Goal: Navigation & Orientation: Find specific page/section

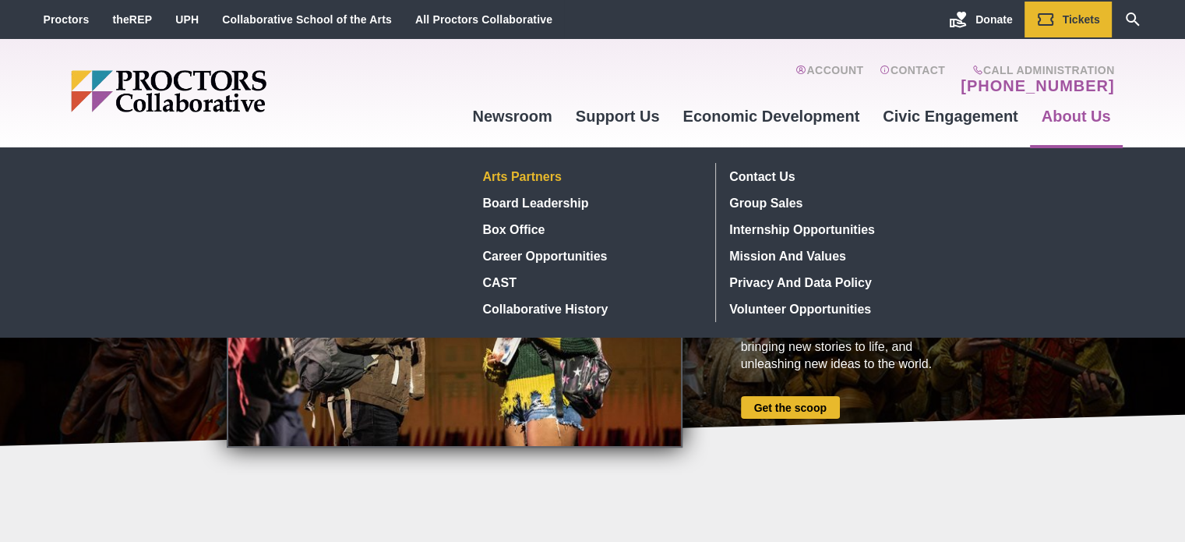
click at [541, 169] on link "Arts Partners" at bounding box center [590, 176] width 227 height 26
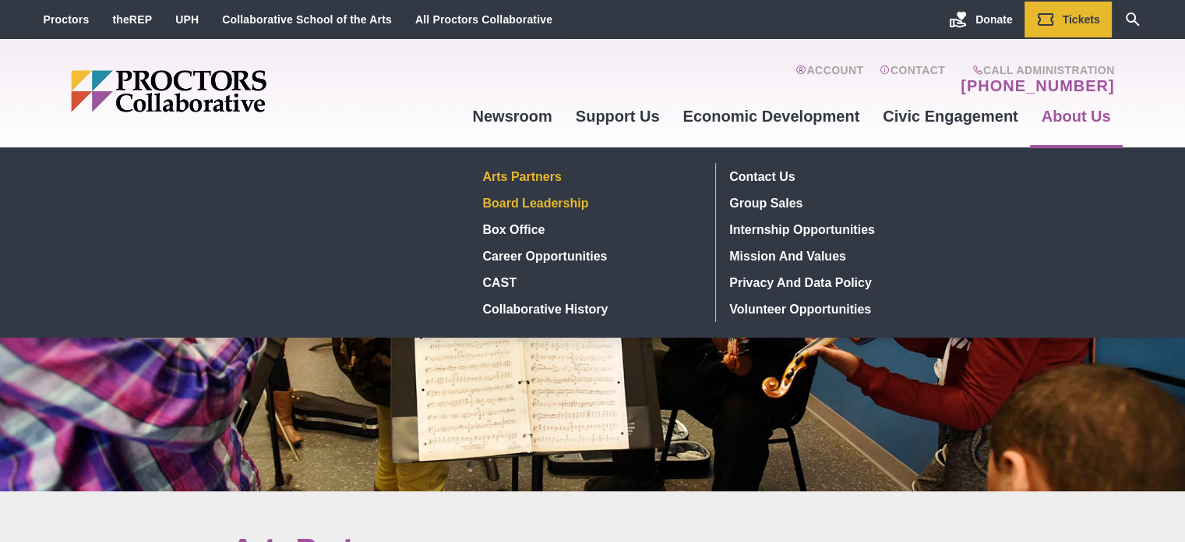
click at [570, 199] on link "Board Leadership" at bounding box center [590, 202] width 227 height 26
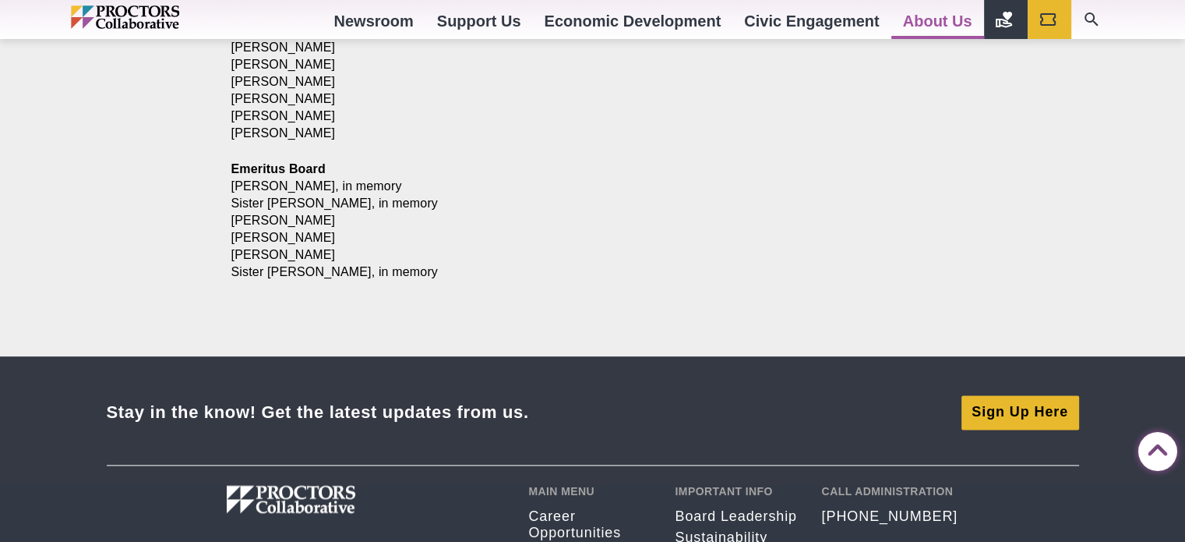
scroll to position [1792, 0]
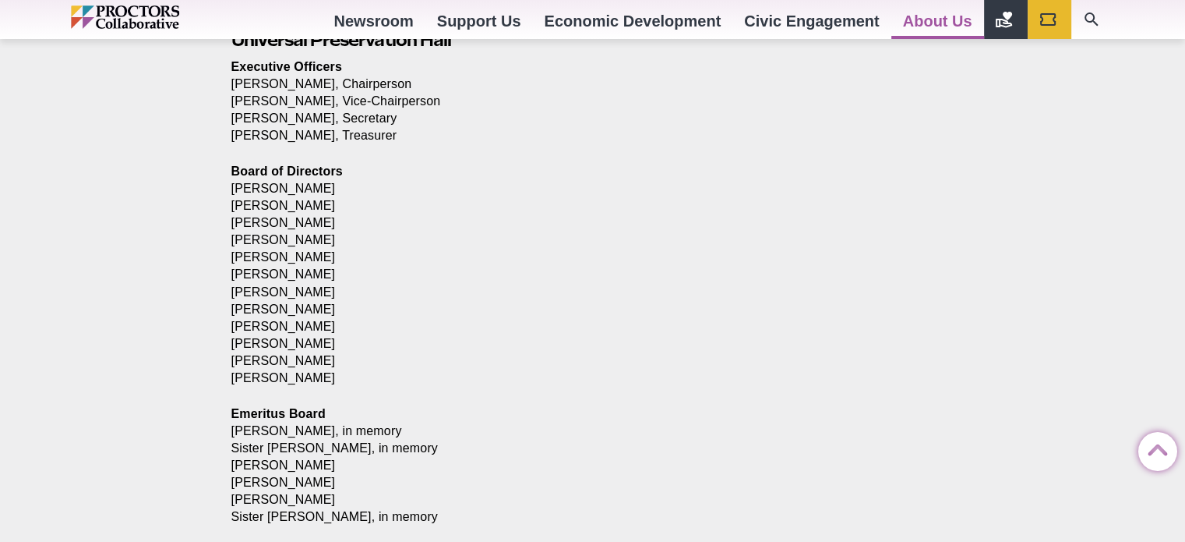
click at [132, 12] on img "Main site navigation and header" at bounding box center [158, 16] width 175 height 23
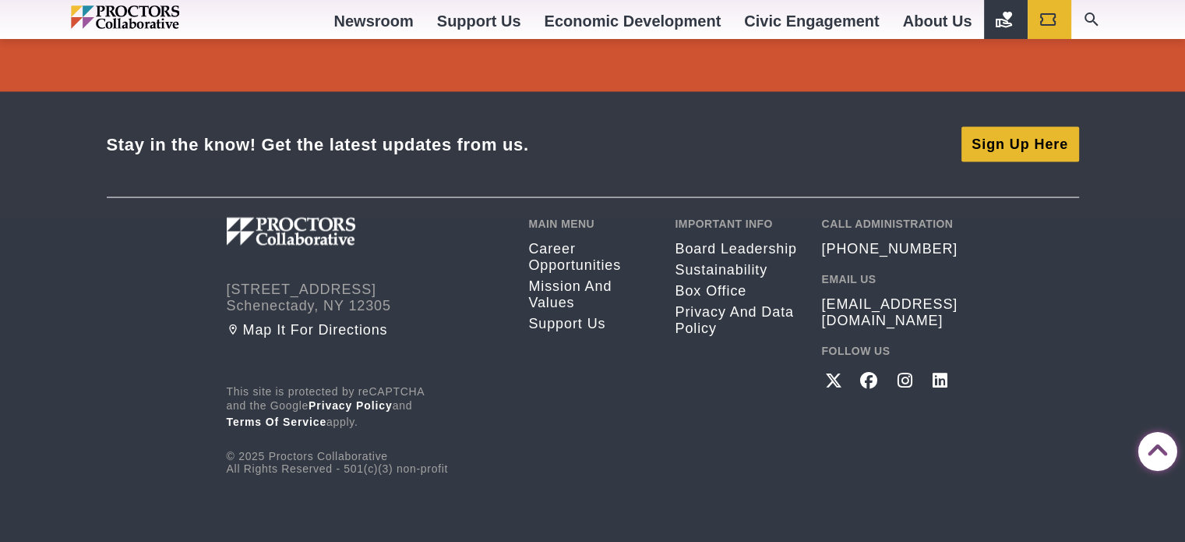
scroll to position [3016, 0]
